Goal: Task Accomplishment & Management: Use online tool/utility

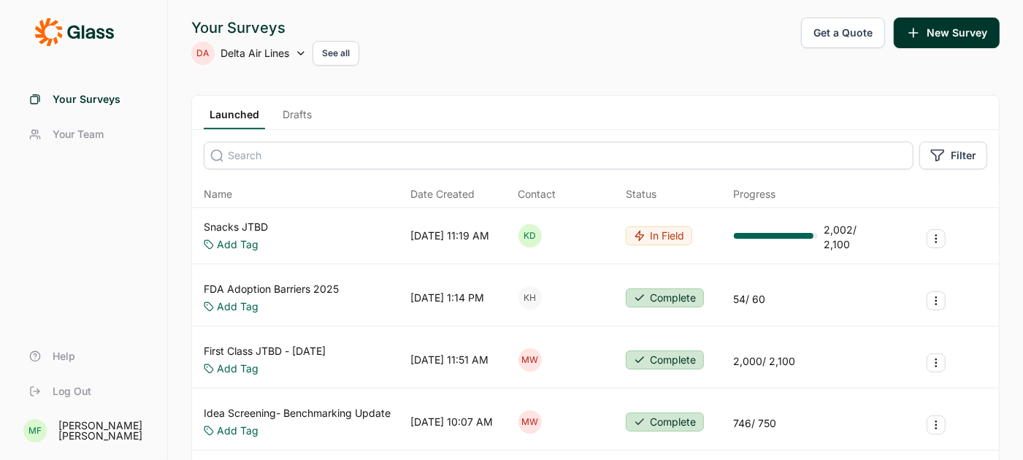
click at [250, 226] on link "Snacks JTBD" at bounding box center [236, 227] width 64 height 15
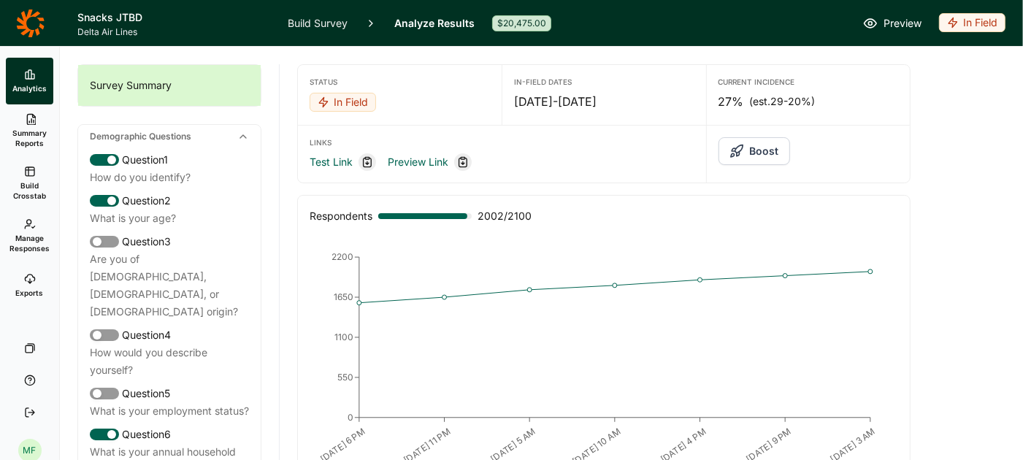
click at [34, 127] on link "Summary Reports" at bounding box center [29, 130] width 47 height 53
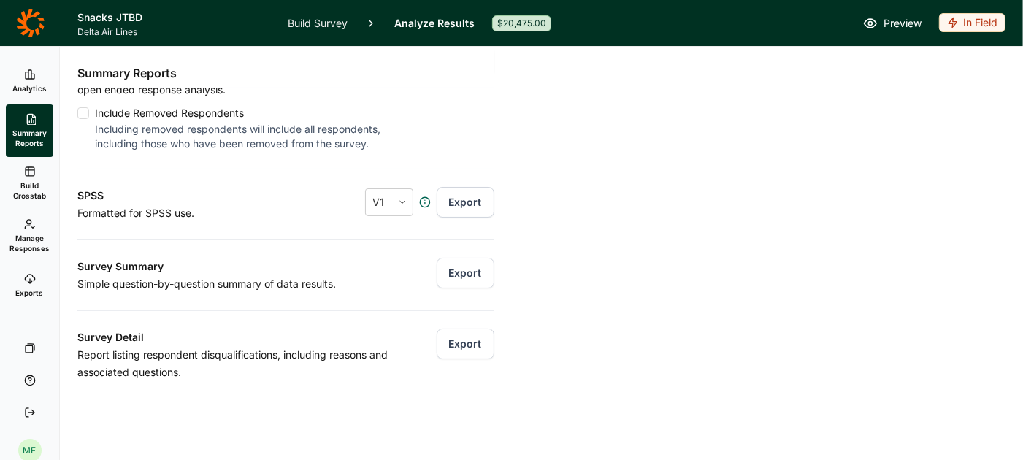
scroll to position [173, 0]
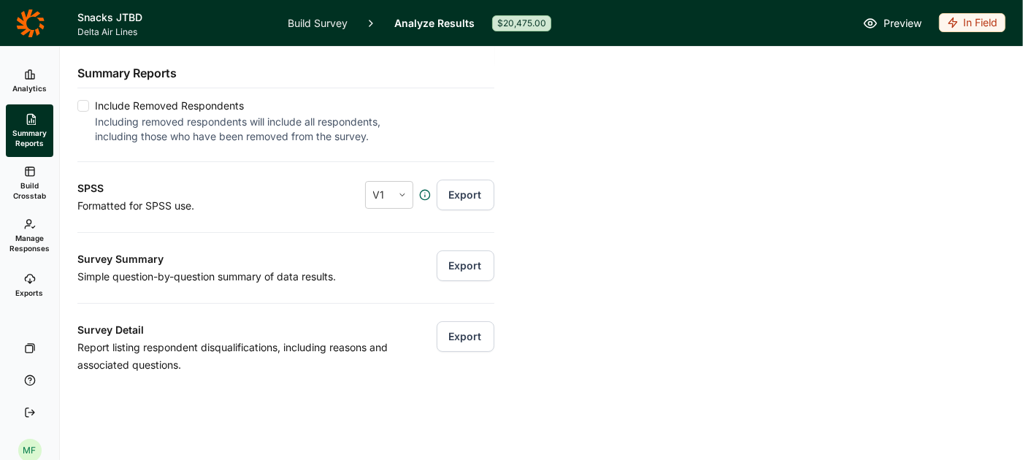
click at [465, 266] on button "Export" at bounding box center [465, 265] width 58 height 31
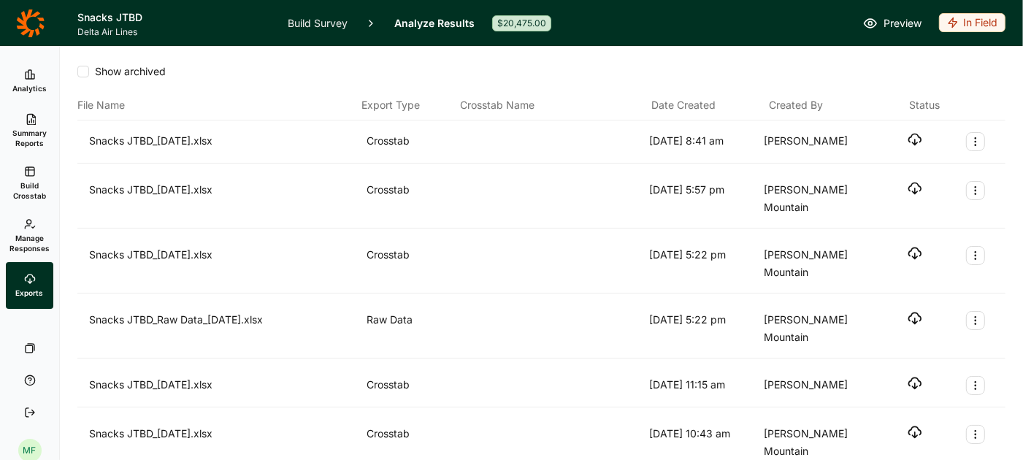
click at [911, 138] on icon "button" at bounding box center [914, 139] width 15 height 15
